Goal: Task Accomplishment & Management: Use online tool/utility

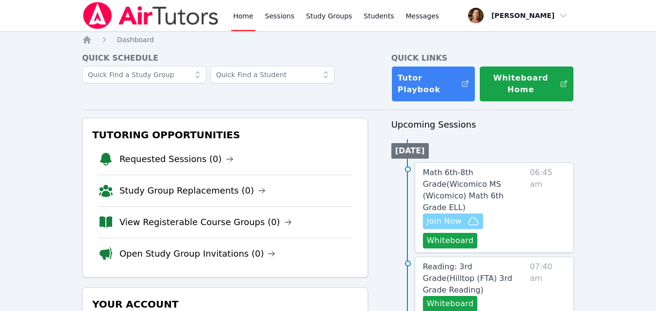
click at [455, 216] on span "Join Now" at bounding box center [444, 222] width 35 height 12
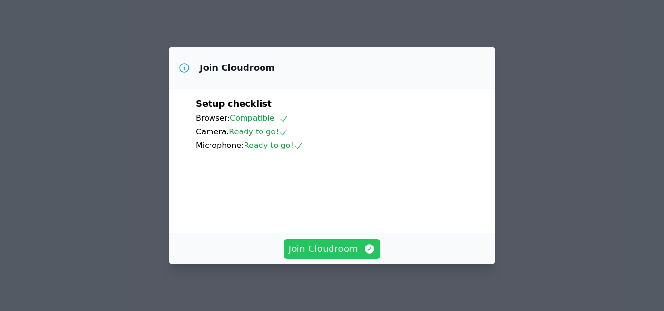
click at [360, 247] on span "Join Cloudroom" at bounding box center [332, 249] width 87 height 14
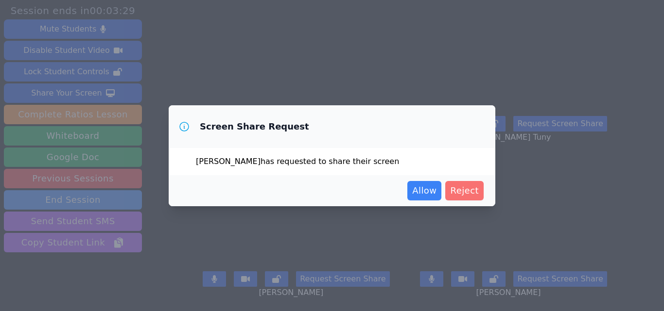
click at [465, 185] on span "Reject" at bounding box center [464, 191] width 29 height 14
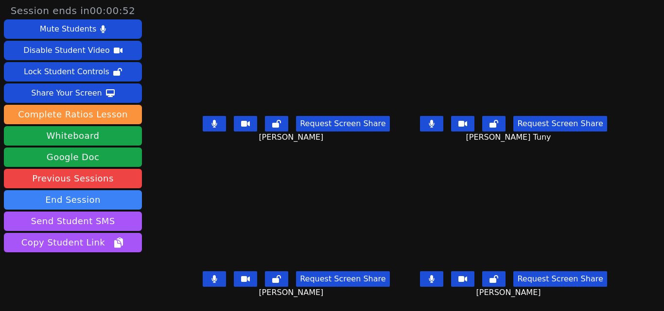
click at [219, 120] on button at bounding box center [214, 124] width 23 height 16
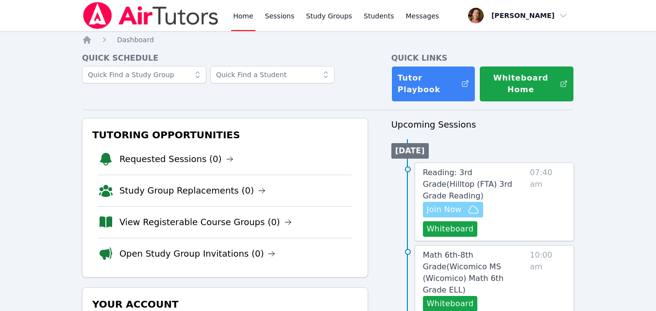
click at [441, 204] on span "Join Now" at bounding box center [444, 210] width 35 height 12
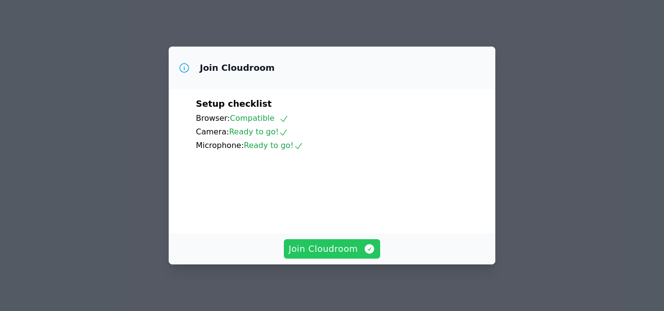
click at [338, 247] on span "Join Cloudroom" at bounding box center [332, 249] width 87 height 14
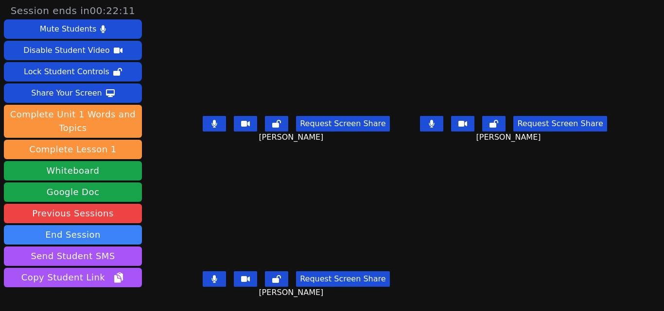
click at [208, 120] on button at bounding box center [214, 124] width 23 height 16
click at [214, 129] on button at bounding box center [214, 124] width 23 height 16
click at [222, 116] on button at bounding box center [214, 124] width 23 height 16
click at [428, 122] on icon at bounding box center [432, 124] width 10 height 8
